Goal: Communication & Community: Answer question/provide support

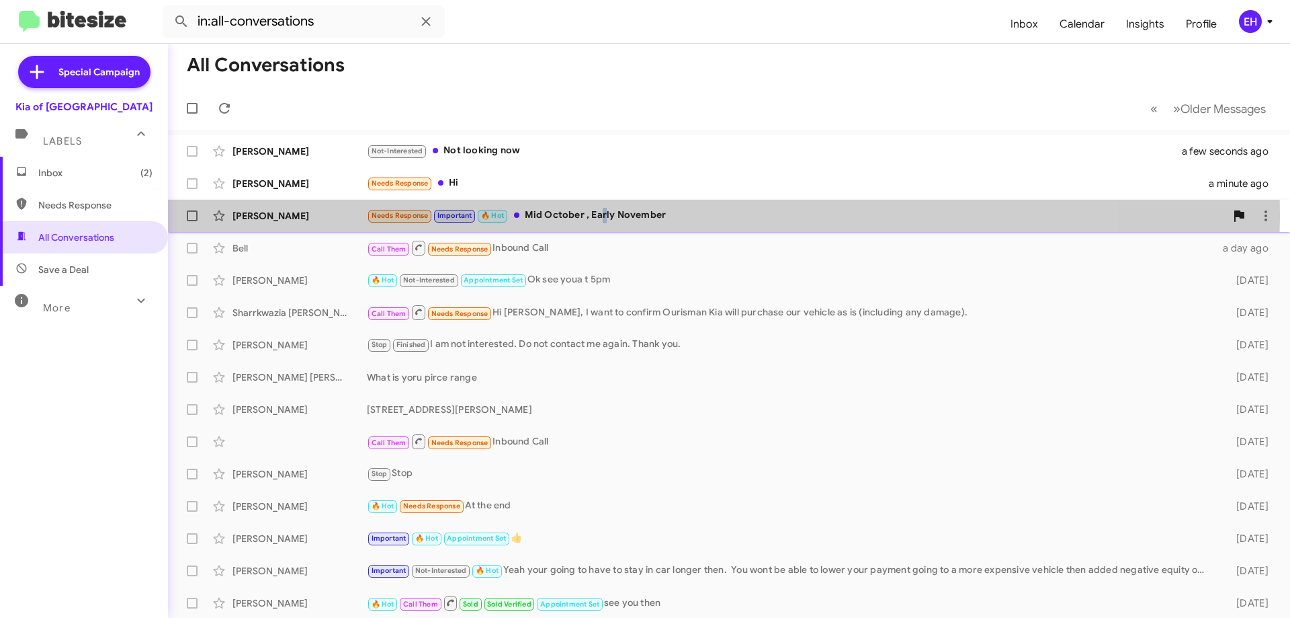
drag, startPoint x: 601, startPoint y: 214, endPoint x: 660, endPoint y: 211, distance: 58.6
click at [603, 212] on div "Needs Response Important 🔥 Hot Mid October , Early November" at bounding box center [796, 215] width 859 height 15
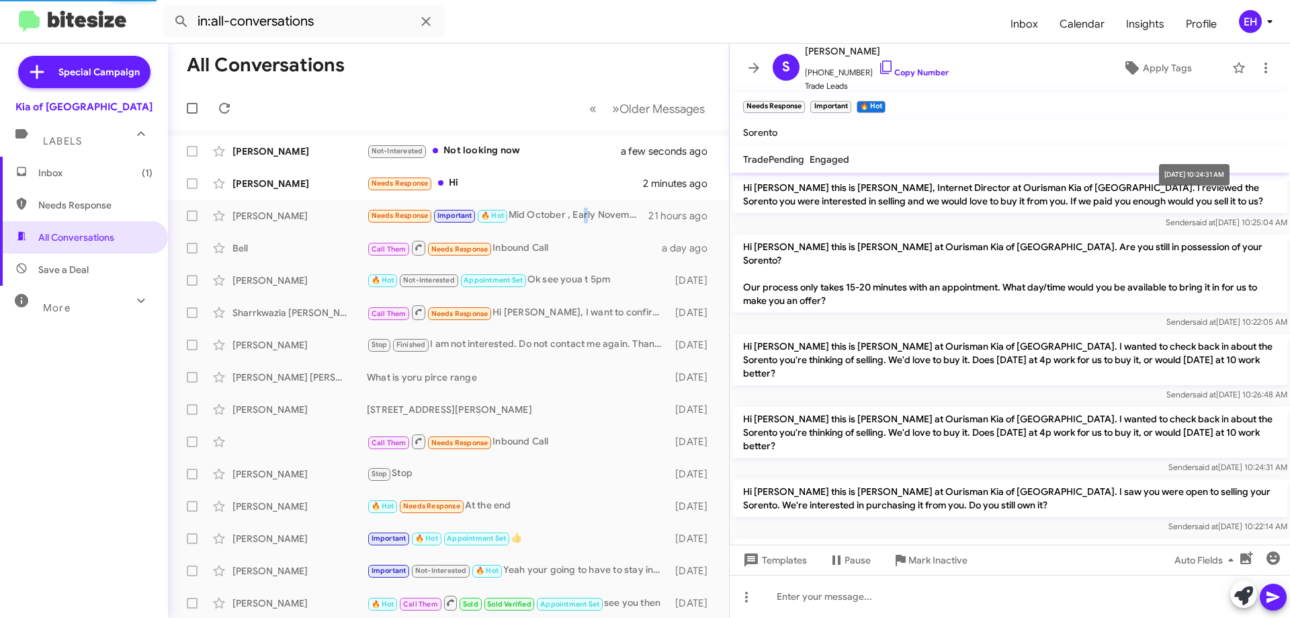
scroll to position [200, 0]
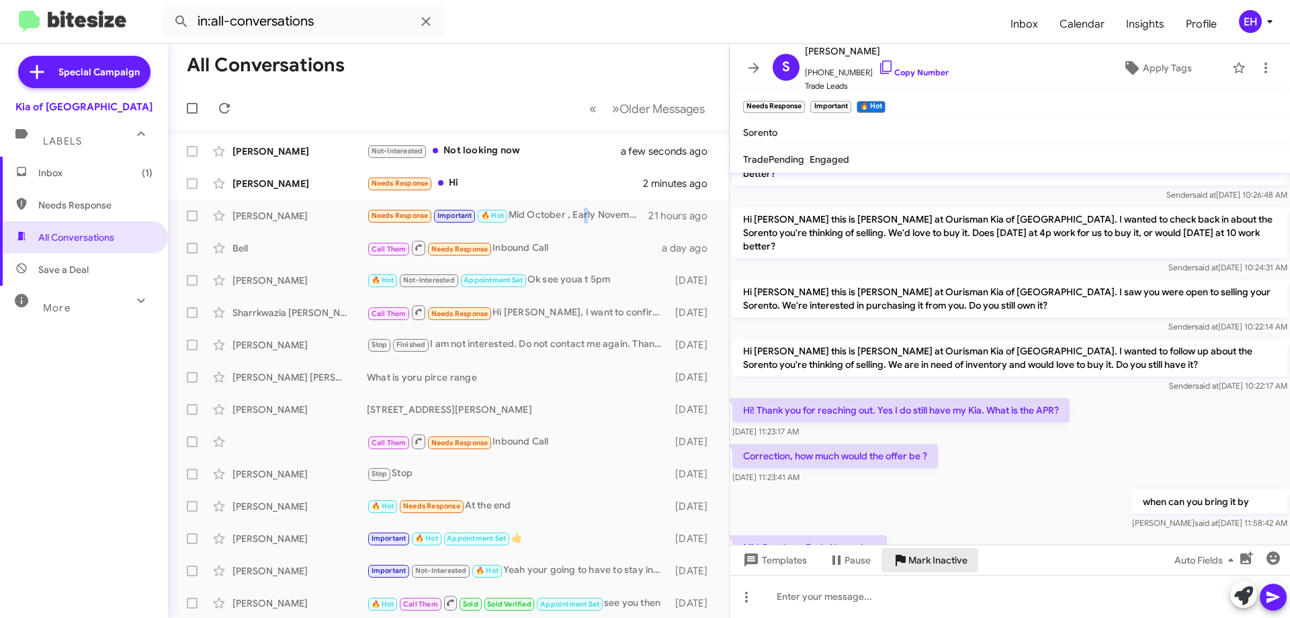
click at [937, 558] on span "Mark Inactive" at bounding box center [938, 560] width 59 height 24
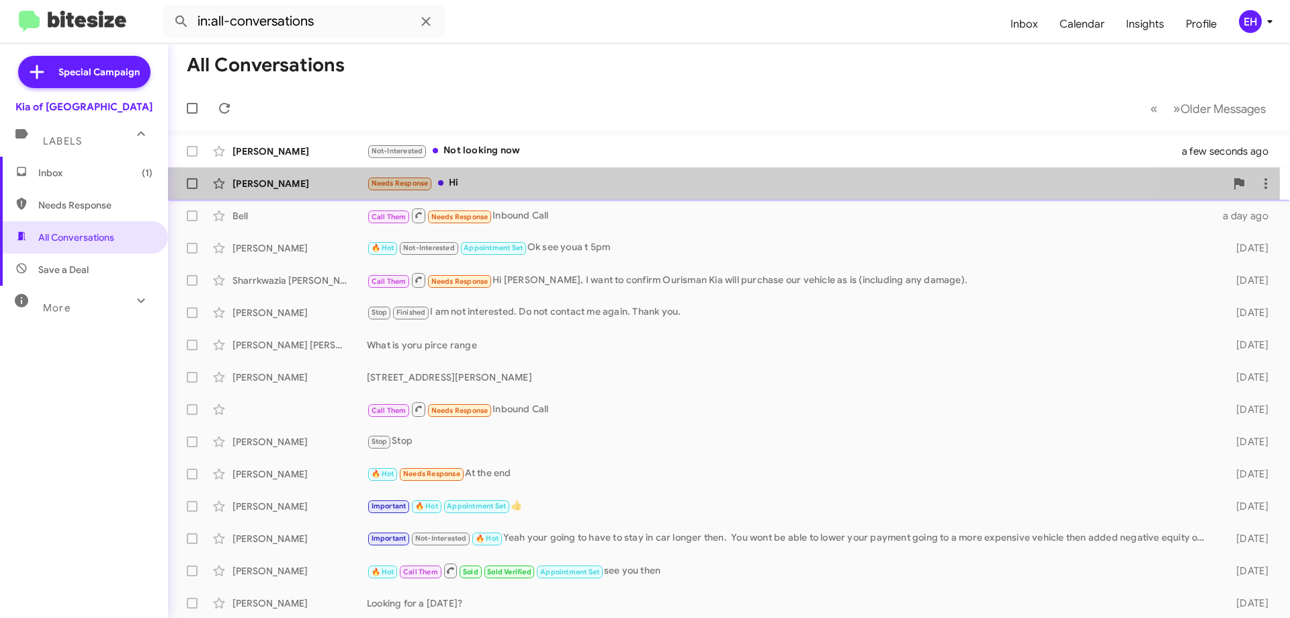
click at [450, 183] on div "Needs Response Hi" at bounding box center [796, 182] width 859 height 15
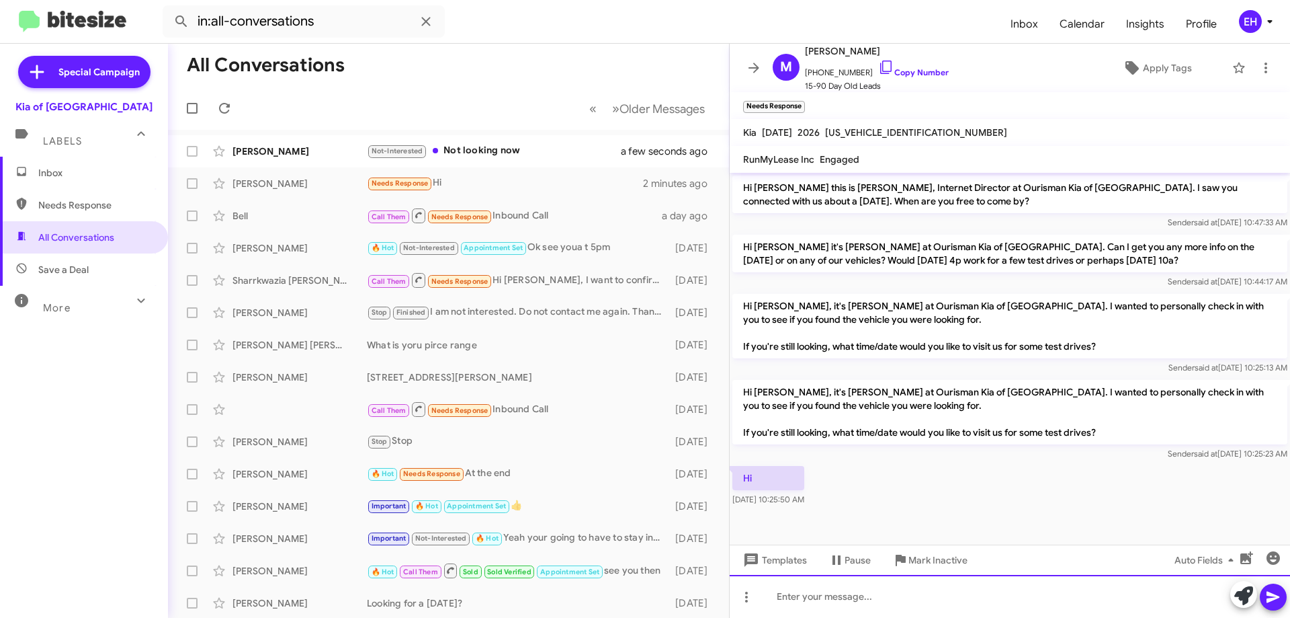
click at [882, 593] on div at bounding box center [1010, 596] width 560 height 43
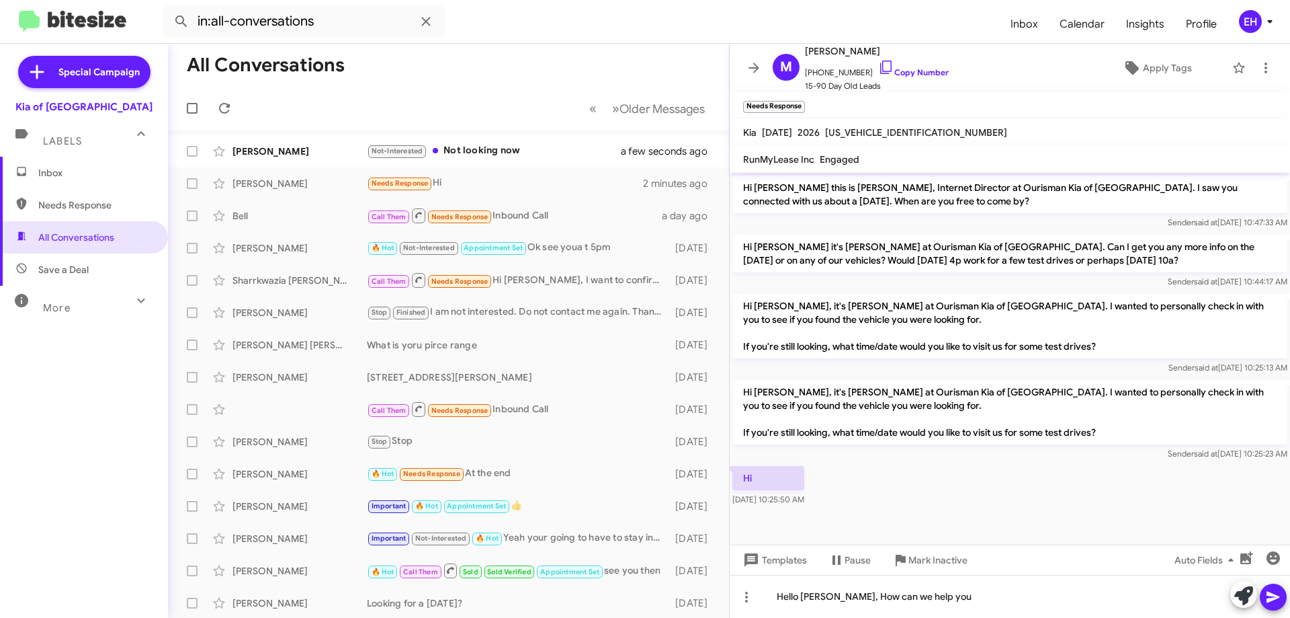
click at [1270, 593] on icon at bounding box center [1273, 596] width 13 height 11
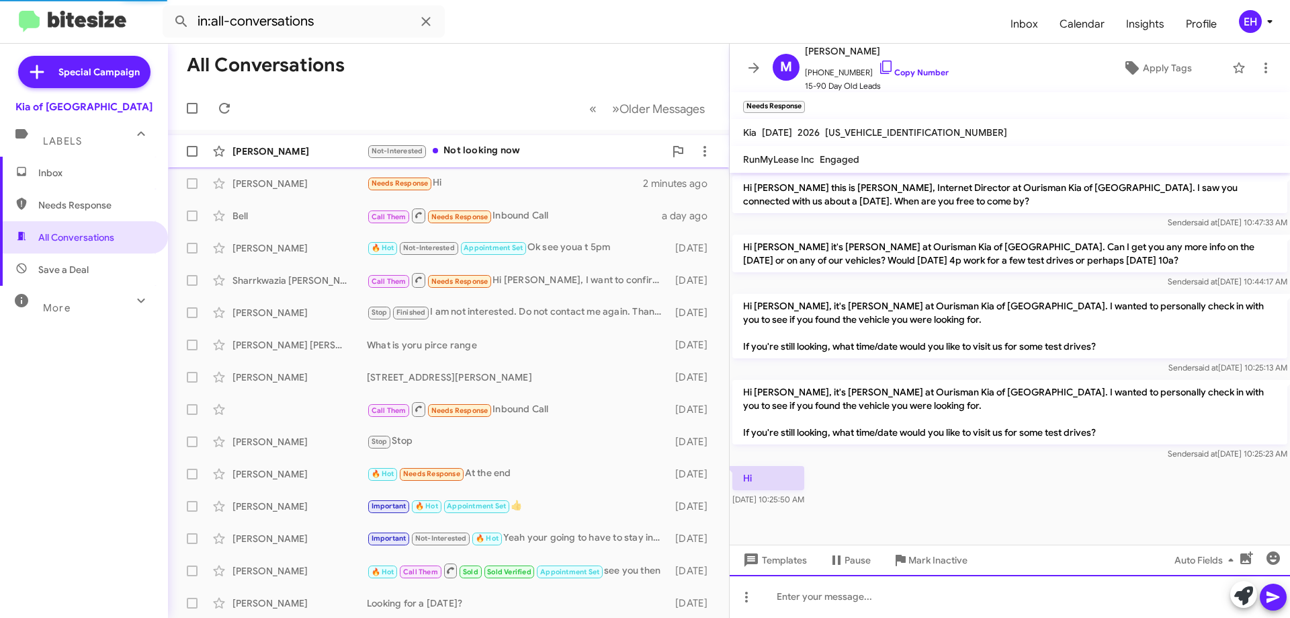
scroll to position [30, 0]
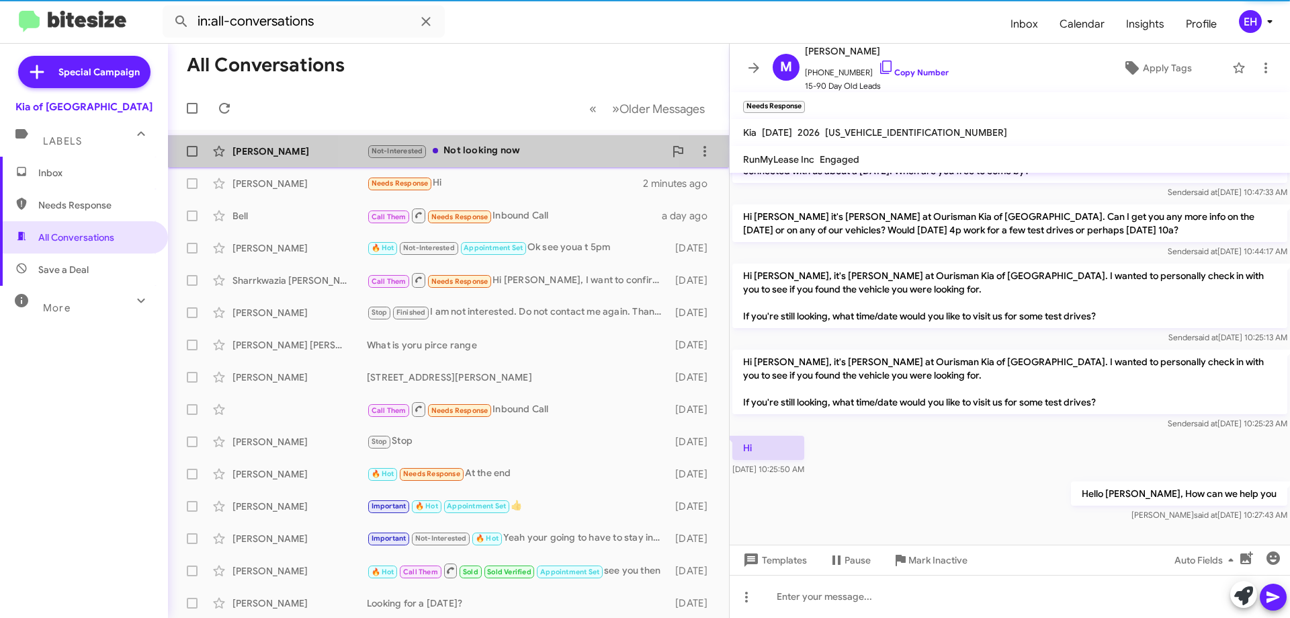
click at [492, 141] on div "[PERSON_NAME] Not-Interested Not looking now a few seconds ago" at bounding box center [449, 151] width 540 height 27
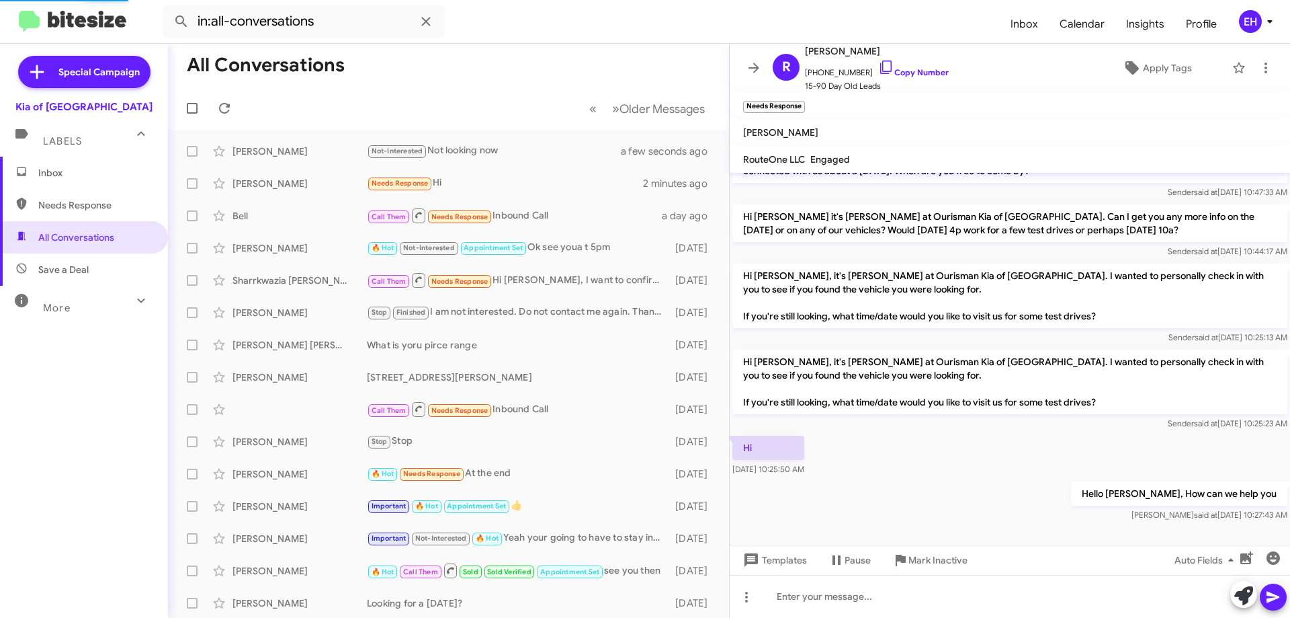
scroll to position [599, 0]
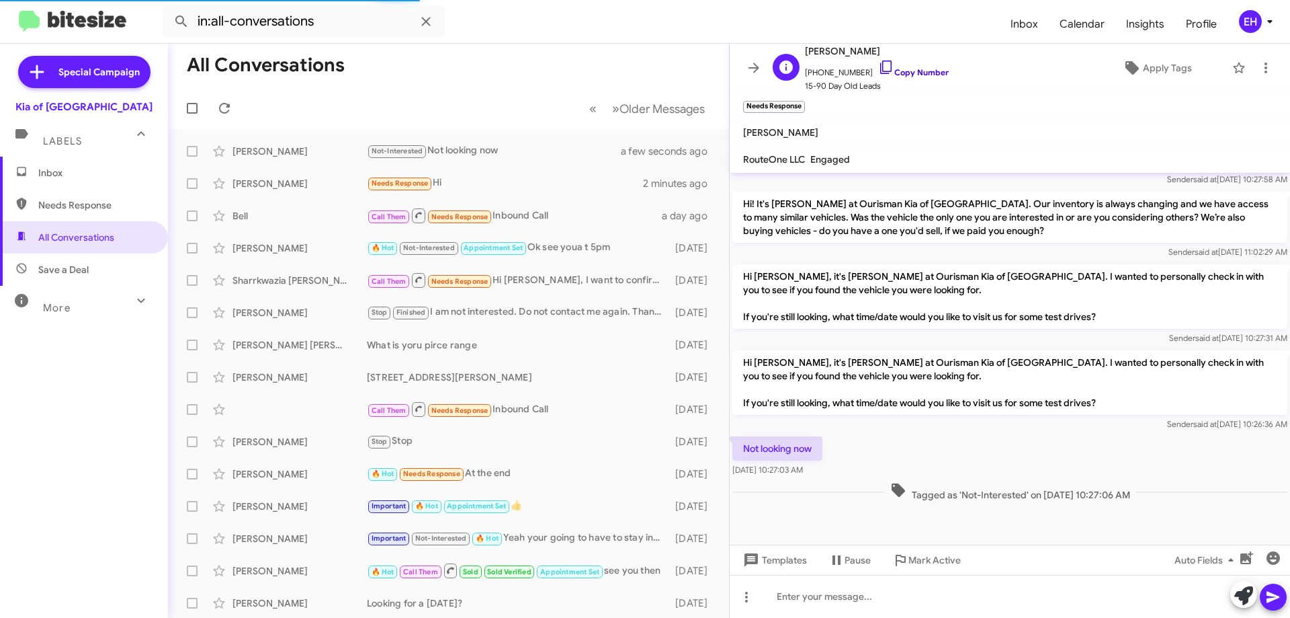
click at [901, 72] on link "Copy Number" at bounding box center [913, 72] width 71 height 10
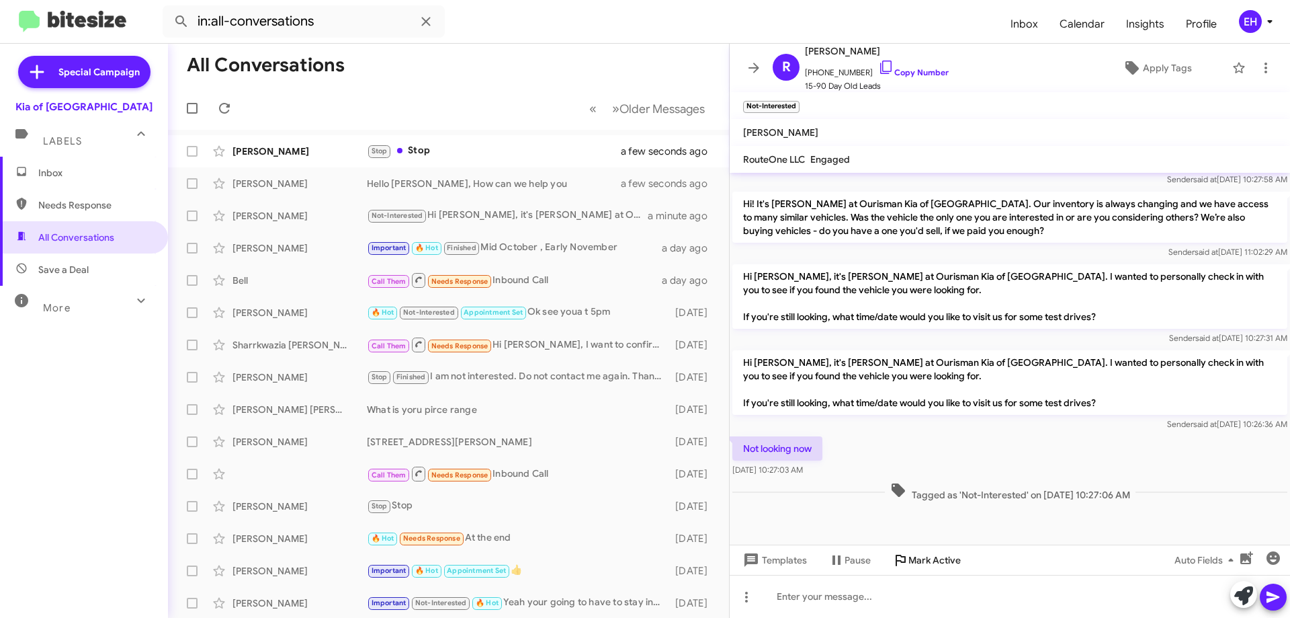
click at [941, 565] on span "Mark Active" at bounding box center [935, 560] width 52 height 24
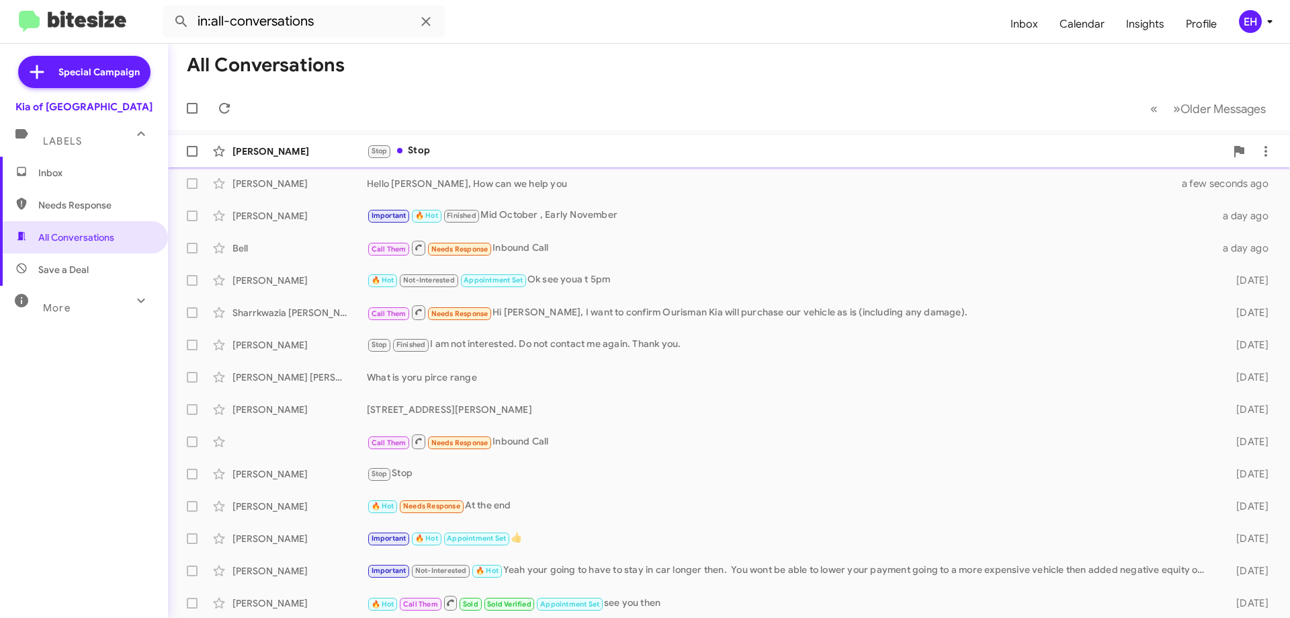
click at [423, 156] on div "Stop Stop" at bounding box center [796, 150] width 859 height 15
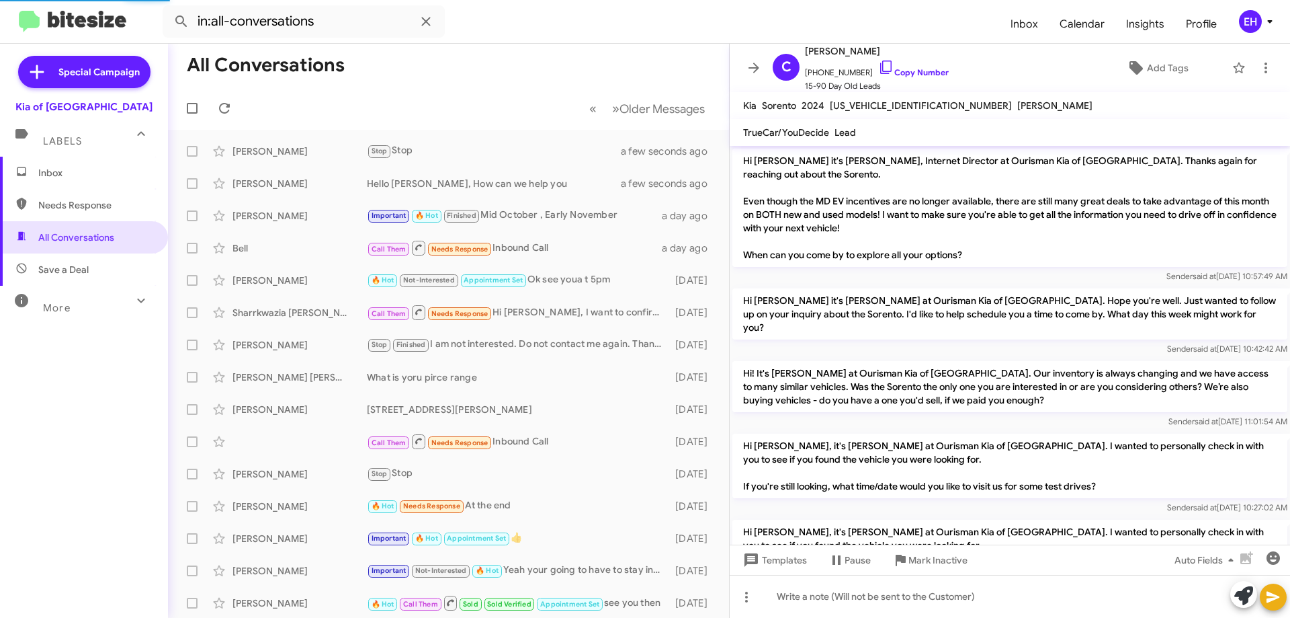
scroll to position [111, 0]
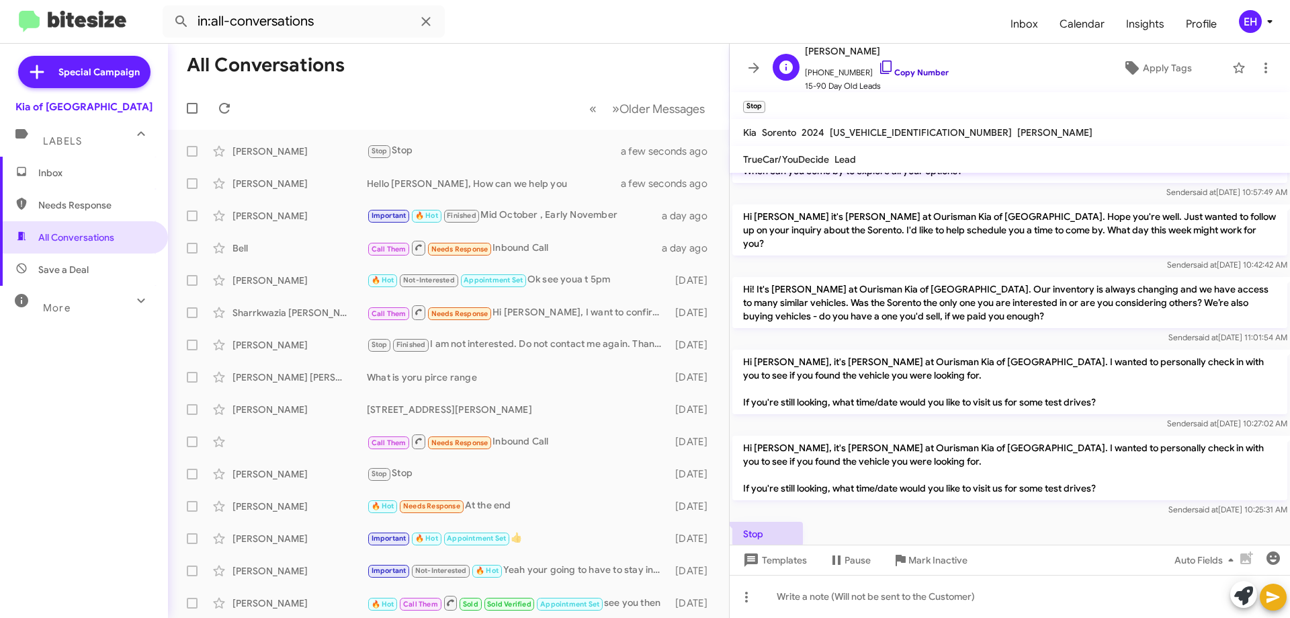
click at [900, 72] on link "Copy Number" at bounding box center [913, 72] width 71 height 10
click at [54, 183] on span "Inbox" at bounding box center [84, 173] width 168 height 32
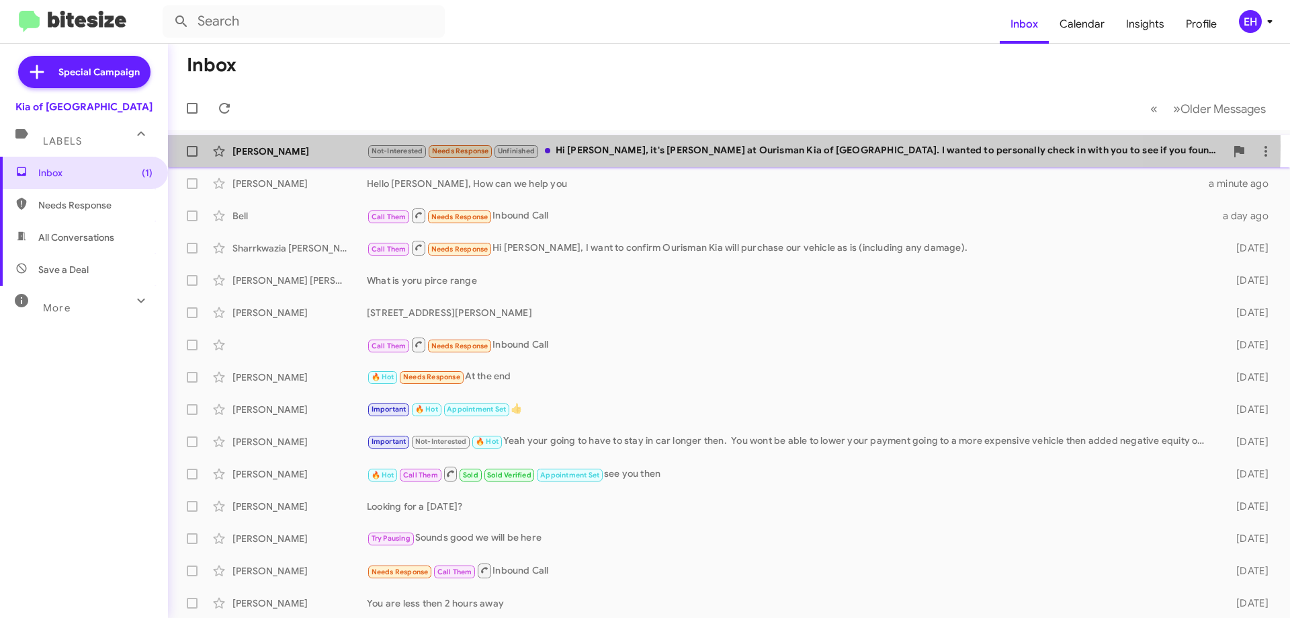
click at [700, 144] on div "Not-Interested Needs Response Unfinished Hi [PERSON_NAME], it's [PERSON_NAME] a…" at bounding box center [796, 150] width 859 height 15
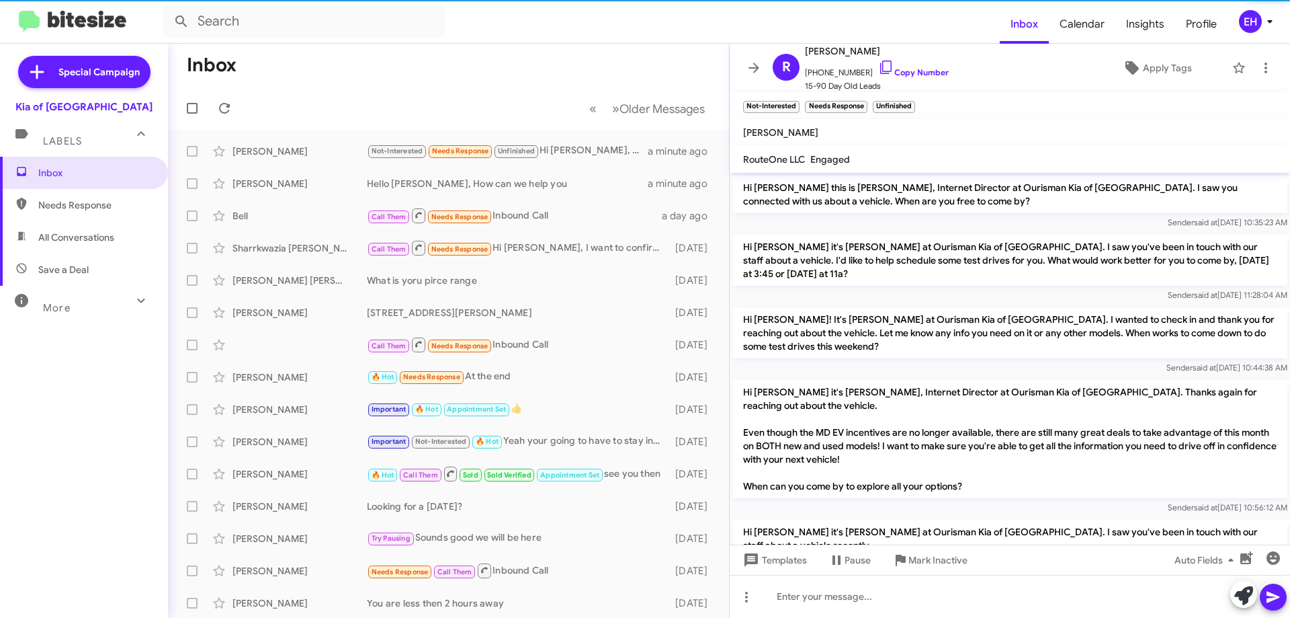
scroll to position [628, 0]
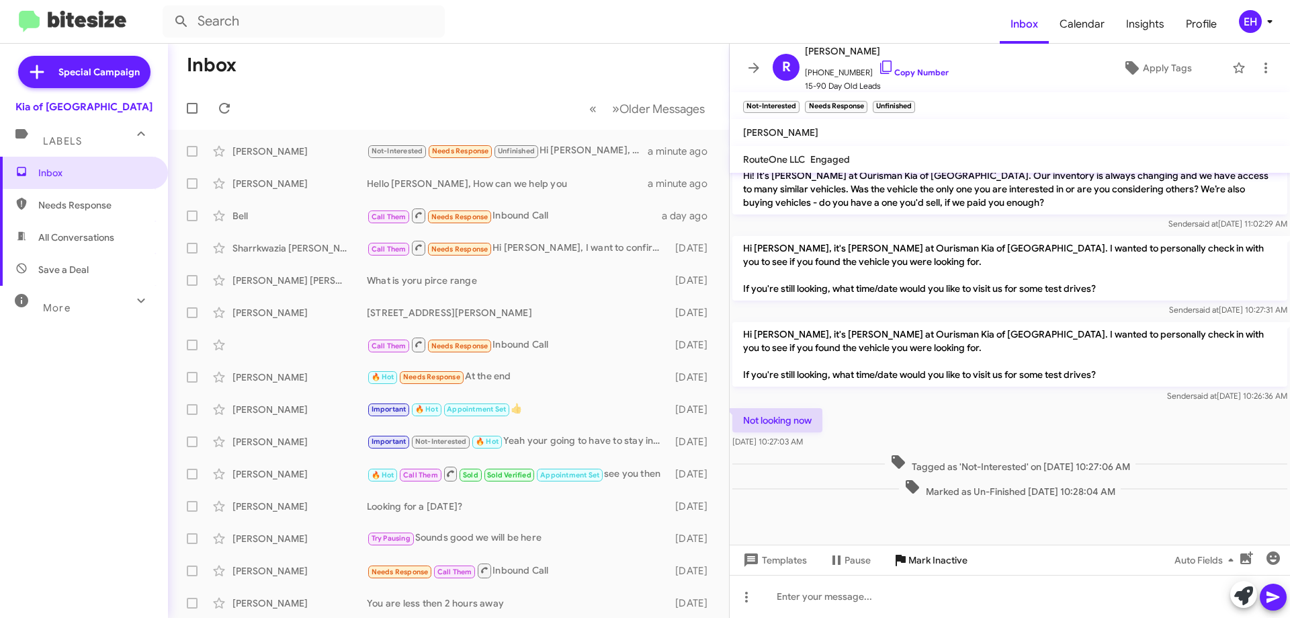
click at [938, 565] on span "Mark Inactive" at bounding box center [938, 560] width 59 height 24
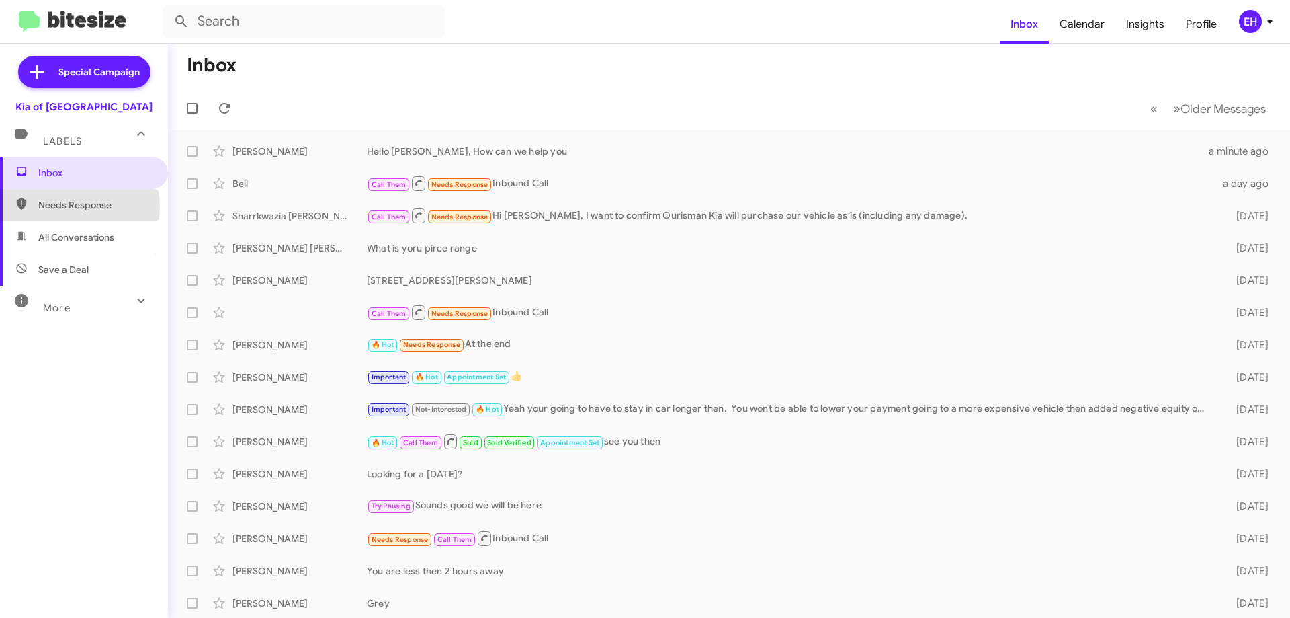
click at [65, 207] on span "Needs Response" at bounding box center [95, 204] width 114 height 13
type input "in:needs-response"
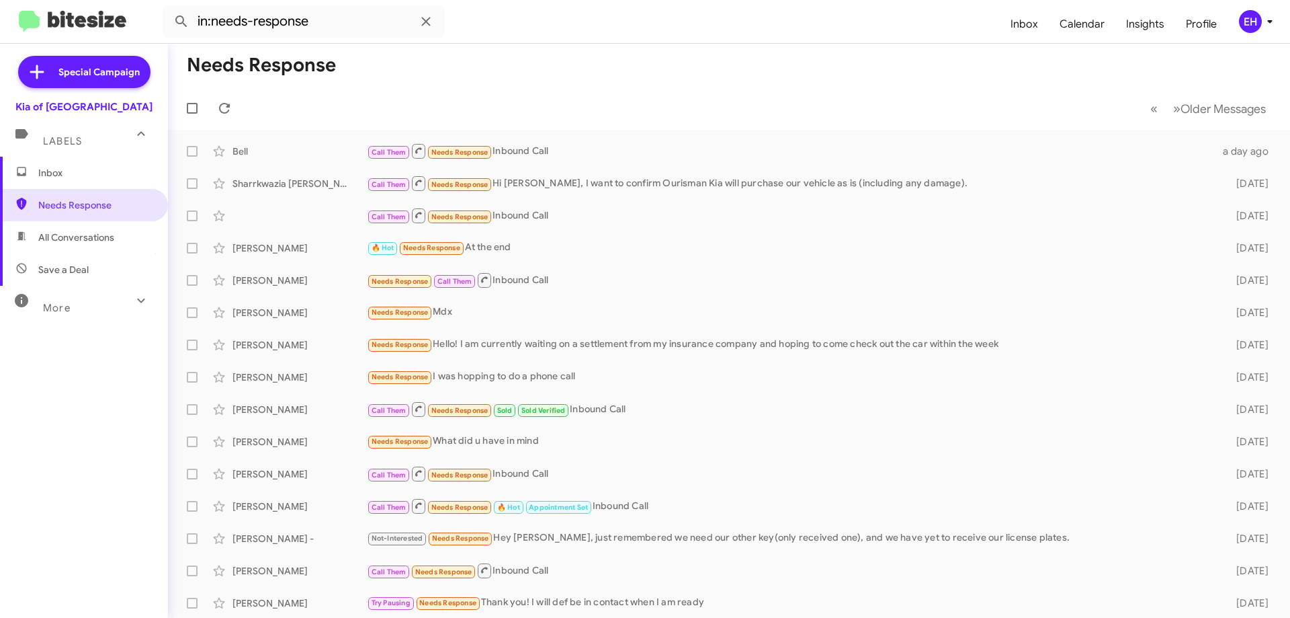
click at [69, 170] on span "Inbox" at bounding box center [95, 172] width 114 height 13
